Goal: Task Accomplishment & Management: Manage account settings

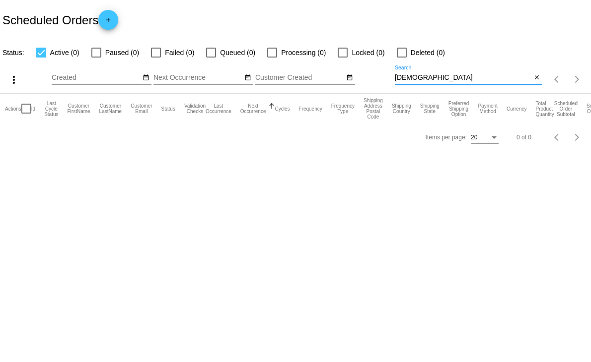
drag, startPoint x: 427, startPoint y: 76, endPoint x: 373, endPoint y: 85, distance: 54.8
click at [373, 85] on div "more_vert Sep Jan Feb Mar [DATE]" at bounding box center [295, 76] width 591 height 35
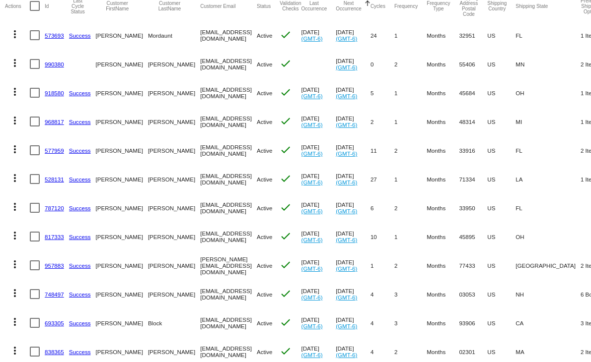
scroll to position [110, 0]
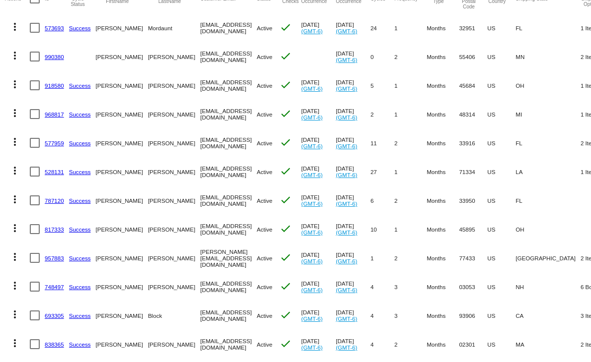
type input "Douglas"
click at [50, 170] on link "528131" at bounding box center [54, 172] width 19 height 6
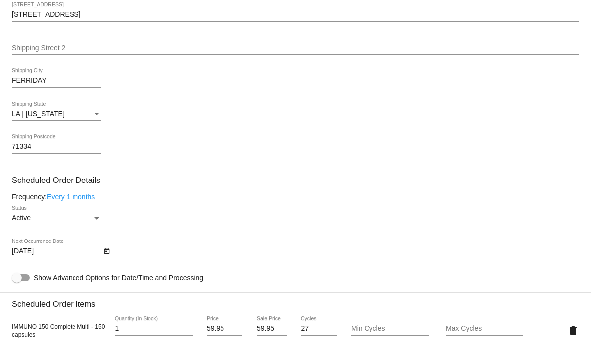
scroll to position [331, 0]
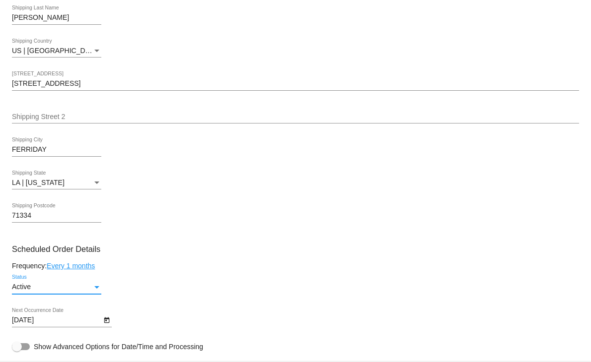
click at [96, 286] on div "Status" at bounding box center [96, 287] width 9 height 8
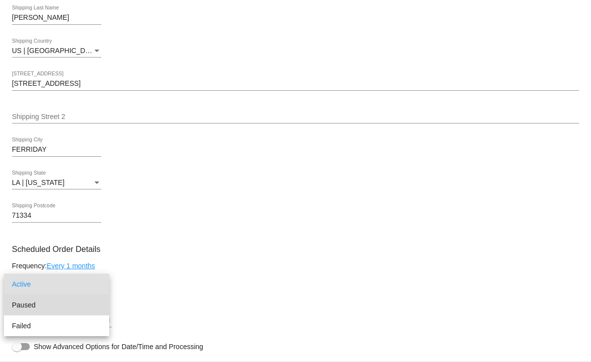
click at [38, 305] on span "Paused" at bounding box center [56, 305] width 89 height 21
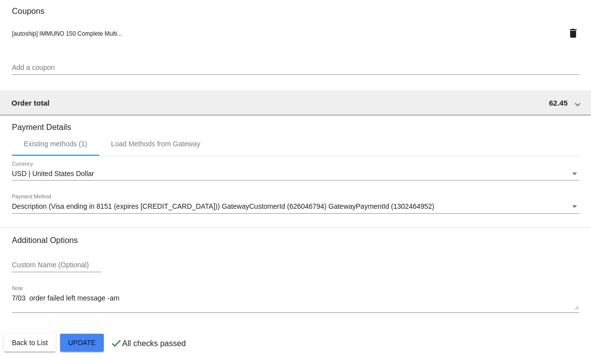
scroll to position [870, 0]
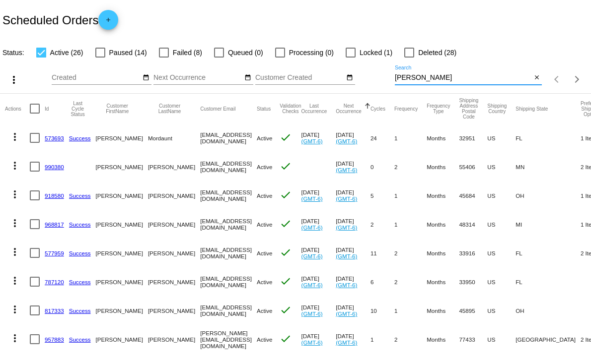
drag, startPoint x: 414, startPoint y: 75, endPoint x: 360, endPoint y: 73, distance: 54.2
click at [360, 73] on div "more_vert Sep Jan Feb Mar [DATE]" at bounding box center [295, 76] width 591 height 35
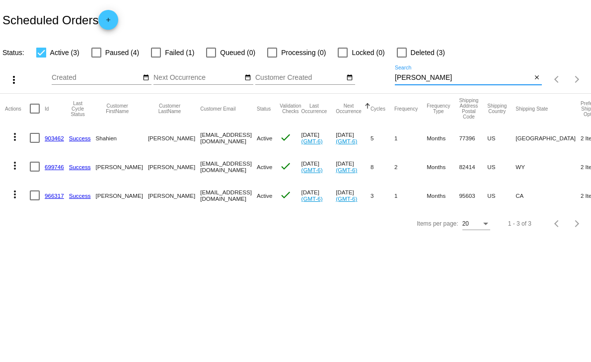
type input "[PERSON_NAME]"
click at [51, 195] on link "966317" at bounding box center [54, 196] width 19 height 6
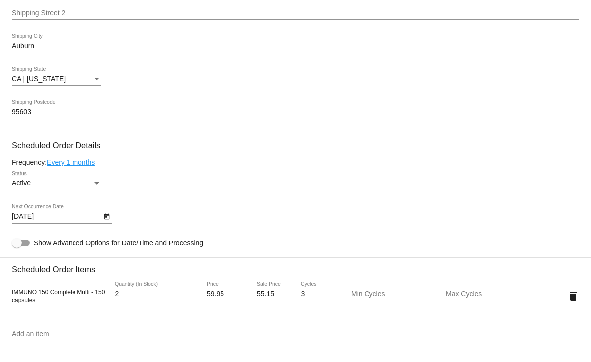
scroll to position [441, 0]
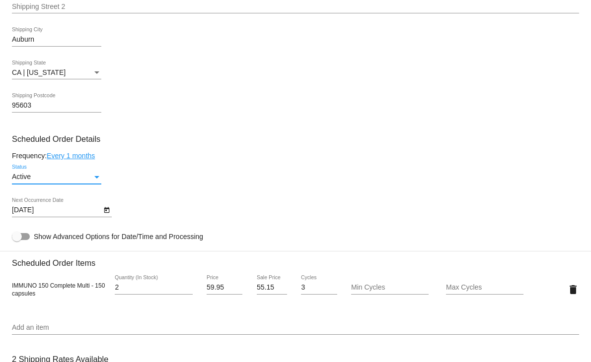
click at [97, 176] on div "Status" at bounding box center [96, 177] width 5 height 2
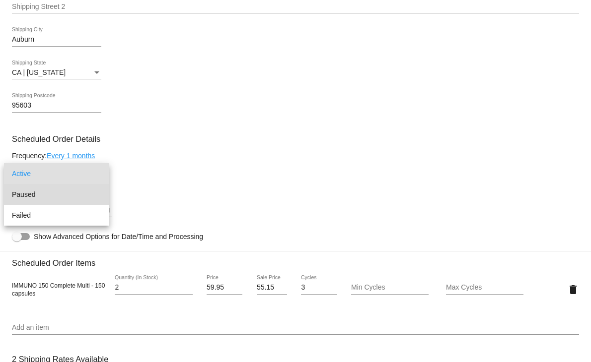
click at [17, 192] on span "Paused" at bounding box center [56, 194] width 89 height 21
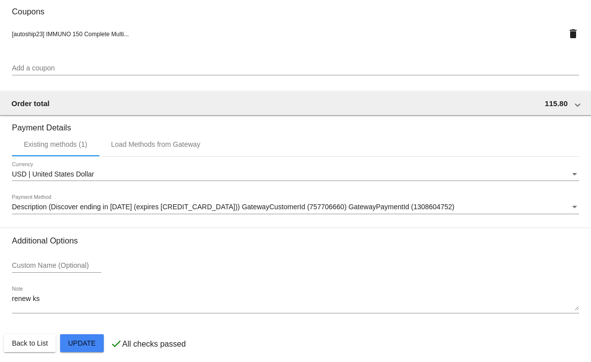
scroll to position [870, 0]
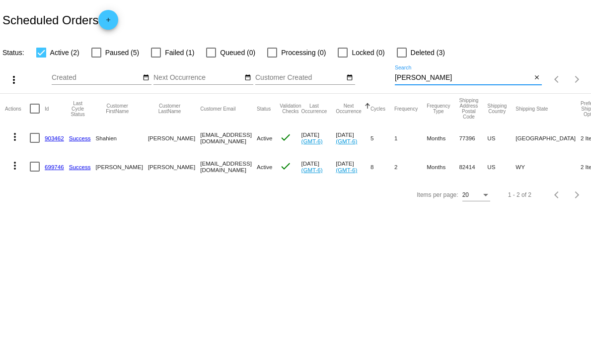
drag, startPoint x: 422, startPoint y: 76, endPoint x: 365, endPoint y: 82, distance: 57.4
click at [365, 82] on div "more_vert Sep Jan Feb Mar [DATE]" at bounding box center [295, 76] width 591 height 35
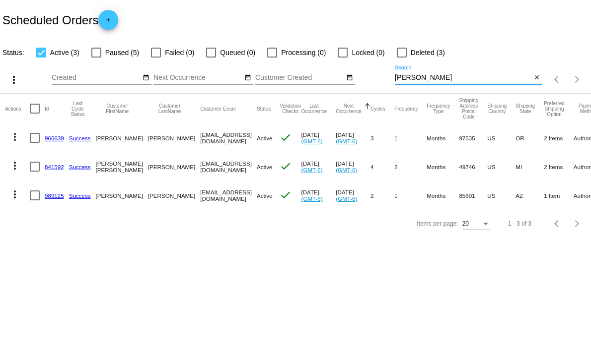
type input "[PERSON_NAME]"
click at [38, 52] on div at bounding box center [41, 53] width 10 height 10
click at [41, 58] on input "Active (3)" at bounding box center [41, 58] width 0 height 0
checkbox input "false"
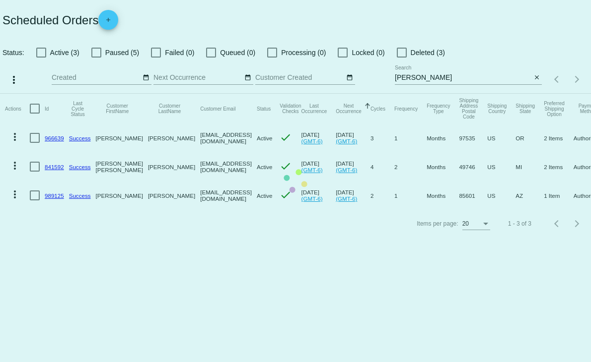
click at [95, 53] on div at bounding box center [96, 53] width 10 height 10
click at [96, 58] on input "Paused (5)" at bounding box center [96, 58] width 0 height 0
checkbox input "true"
